Goal: Browse casually

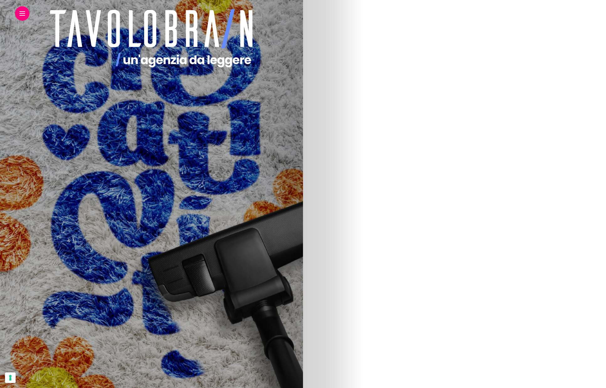
scroll to position [49, 0]
